Goal: Share content

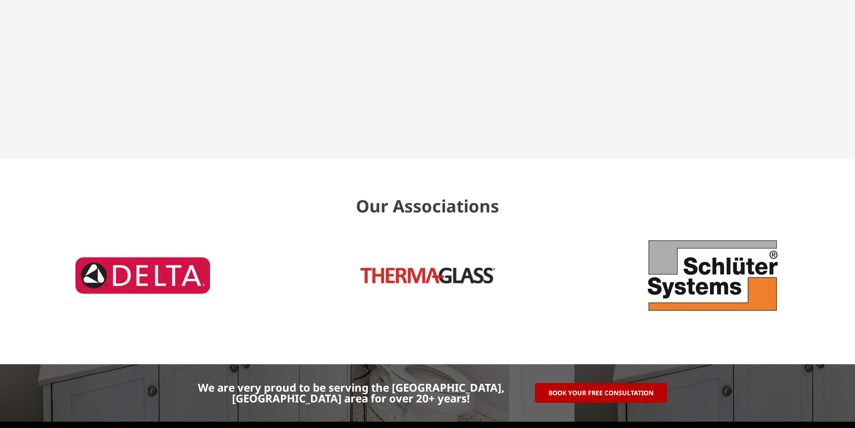
scroll to position [2715, 0]
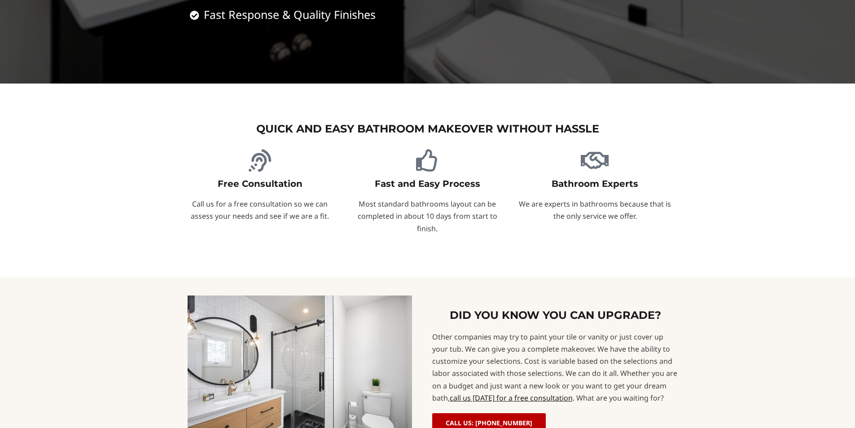
scroll to position [449, 0]
